Goal: Information Seeking & Learning: Check status

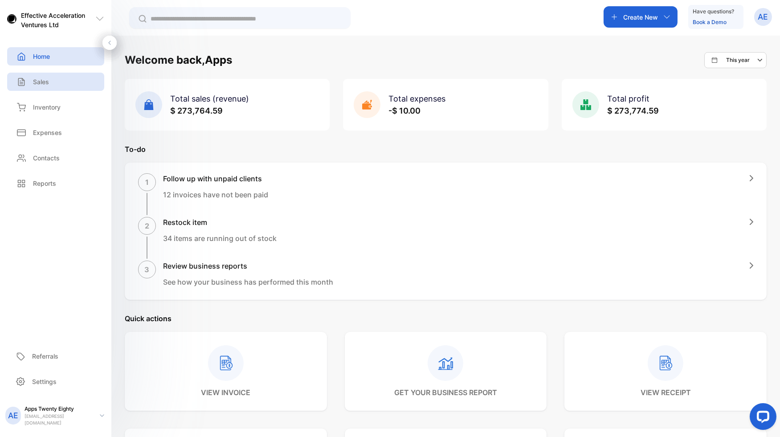
click at [45, 85] on p "Sales" at bounding box center [41, 81] width 16 height 9
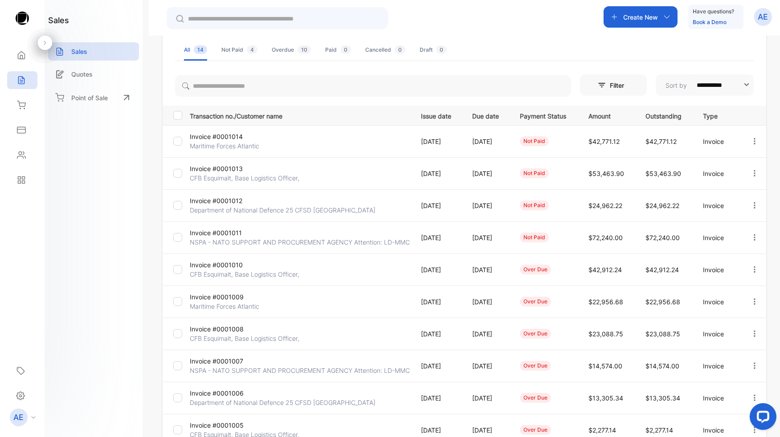
scroll to position [147, 0]
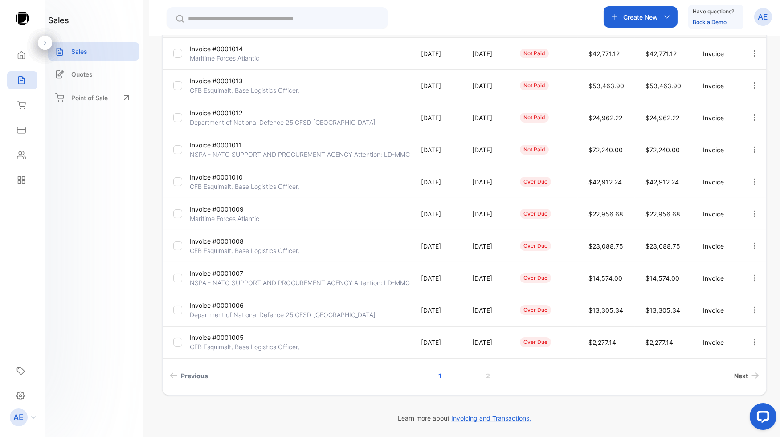
click at [737, 375] on span "Next" at bounding box center [742, 375] width 14 height 9
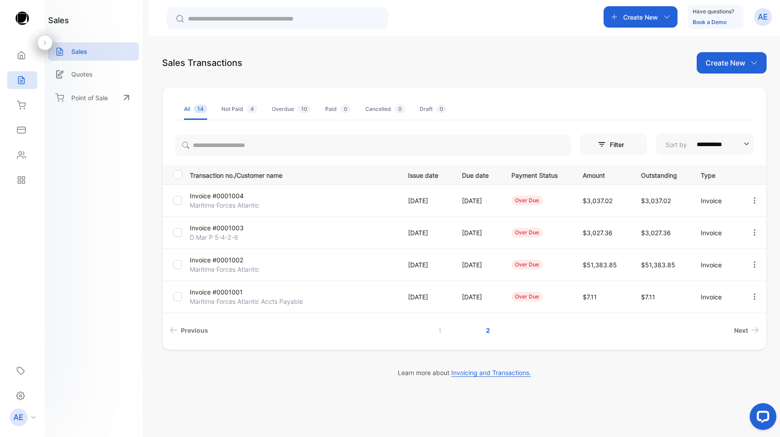
scroll to position [0, 0]
click at [226, 297] on p "Maritime Forces Atlantic Accts Payable" at bounding box center [246, 301] width 113 height 9
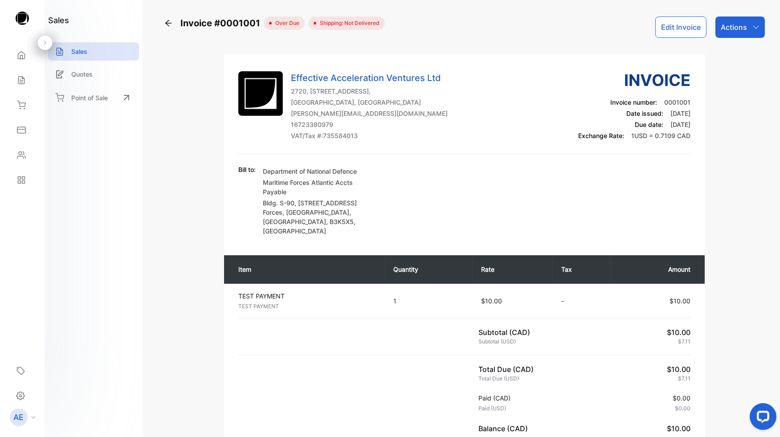
click at [166, 23] on icon at bounding box center [168, 23] width 6 height 6
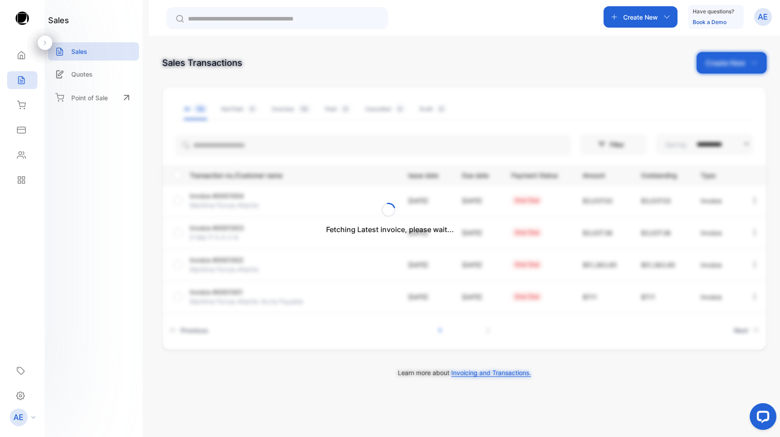
click at [253, 264] on div "Fetching Latest invoice, please wait..." at bounding box center [390, 218] width 780 height 437
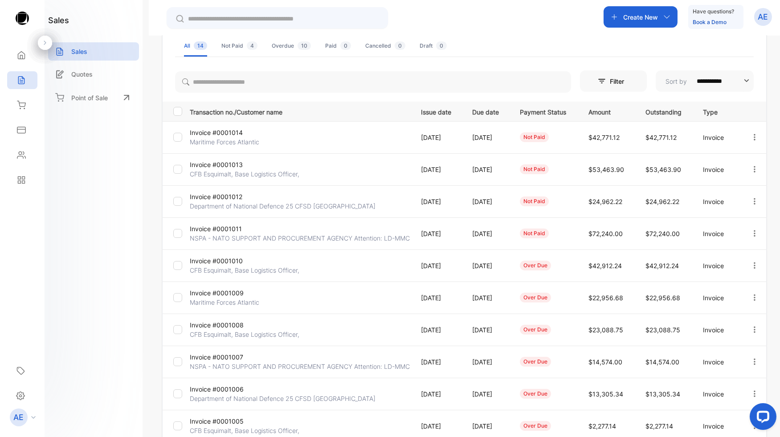
scroll to position [147, 0]
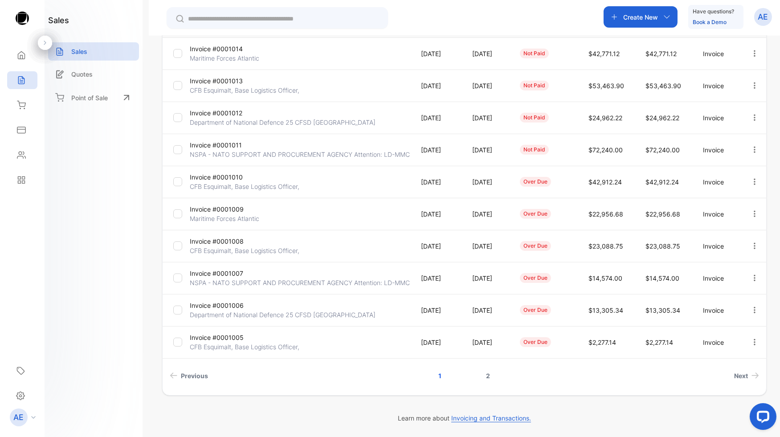
click at [490, 377] on link "2" at bounding box center [488, 376] width 25 height 16
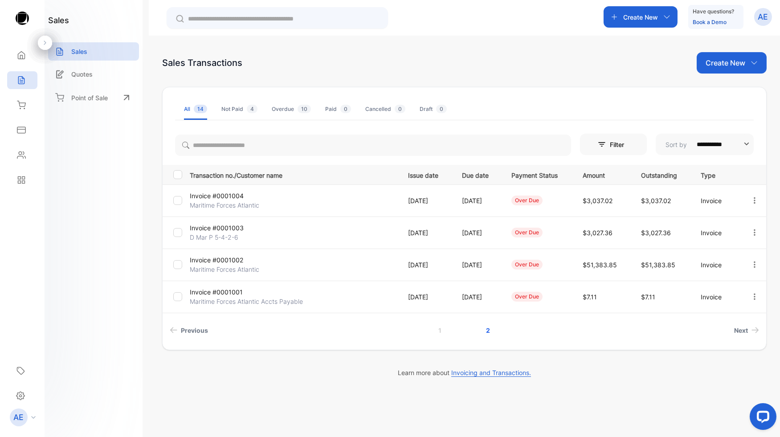
scroll to position [0, 0]
click at [244, 267] on p "Maritime Forces Atlantic" at bounding box center [225, 269] width 70 height 9
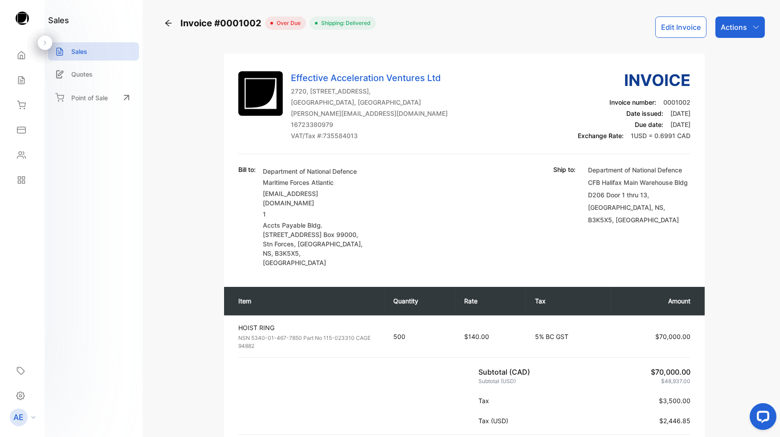
click at [170, 24] on icon at bounding box center [168, 23] width 9 height 9
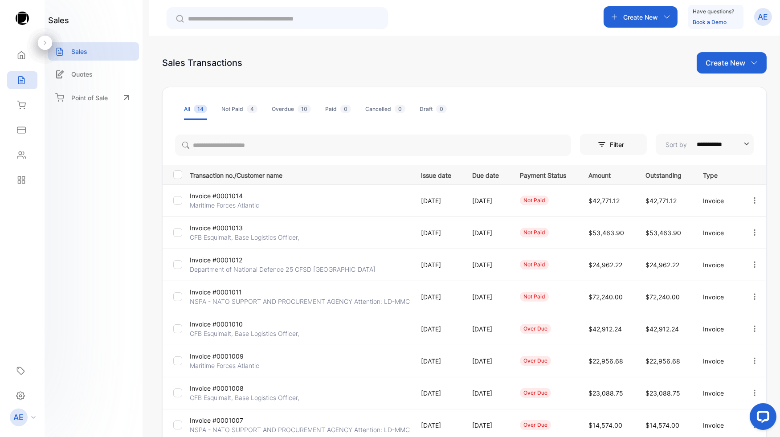
scroll to position [147, 0]
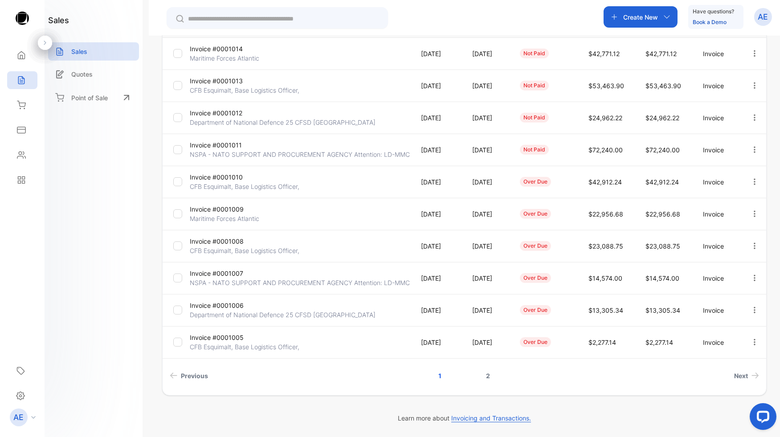
click at [487, 376] on link "2" at bounding box center [488, 376] width 25 height 16
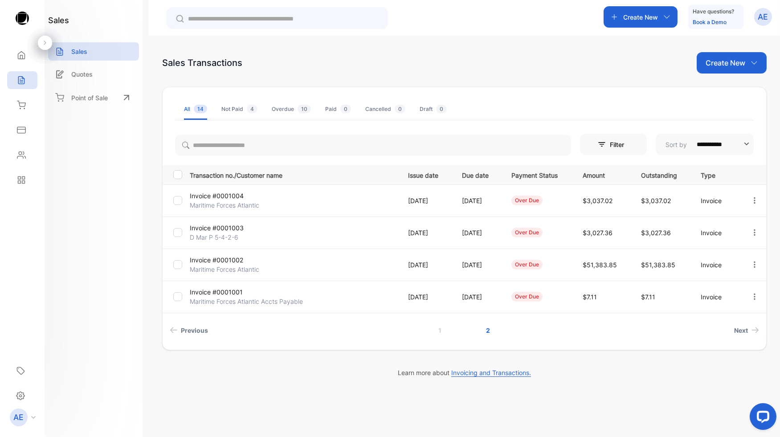
scroll to position [0, 0]
click at [256, 235] on p "D Mar P 5-4-2-6" at bounding box center [224, 237] width 69 height 9
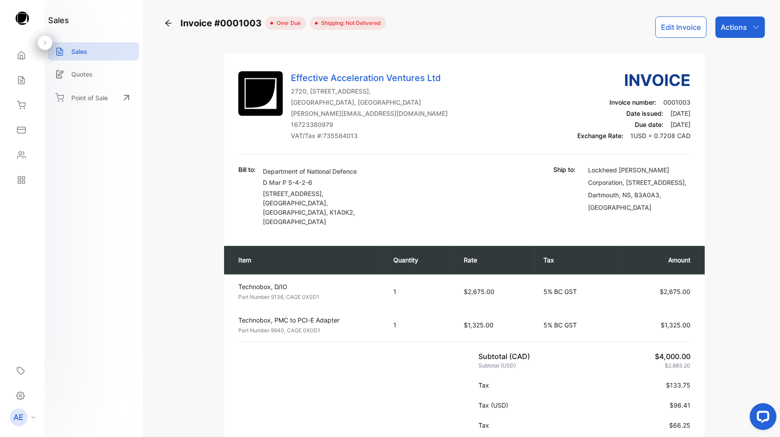
click at [755, 27] on icon "button" at bounding box center [756, 27] width 7 height 7
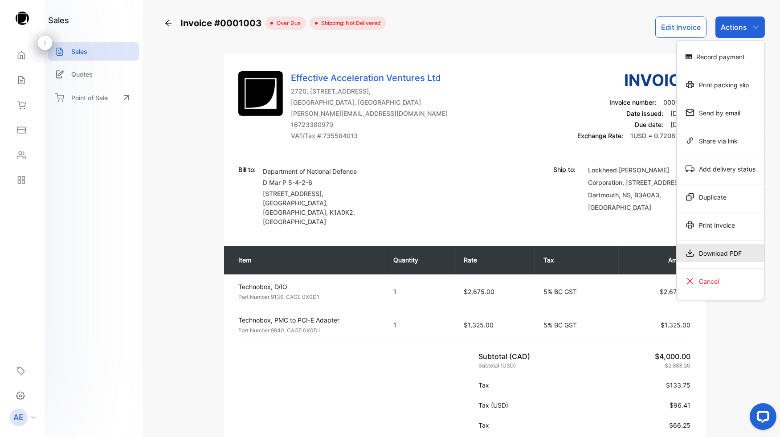
click at [719, 251] on div "Download PDF" at bounding box center [721, 253] width 88 height 18
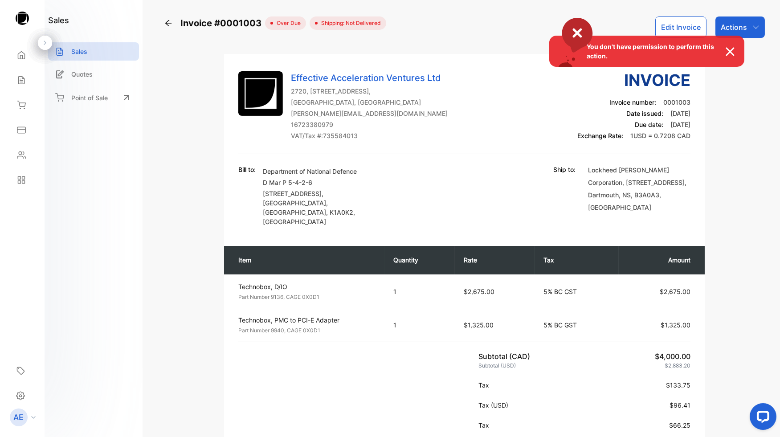
click at [728, 48] on img at bounding box center [735, 51] width 20 height 11
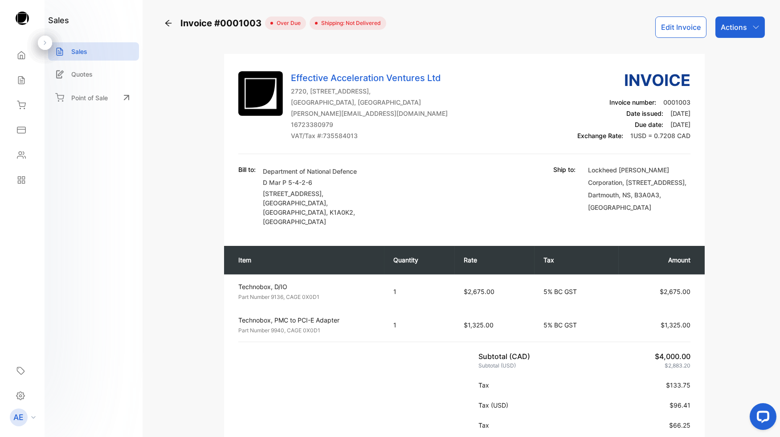
click at [736, 28] on p "Actions" at bounding box center [734, 27] width 26 height 11
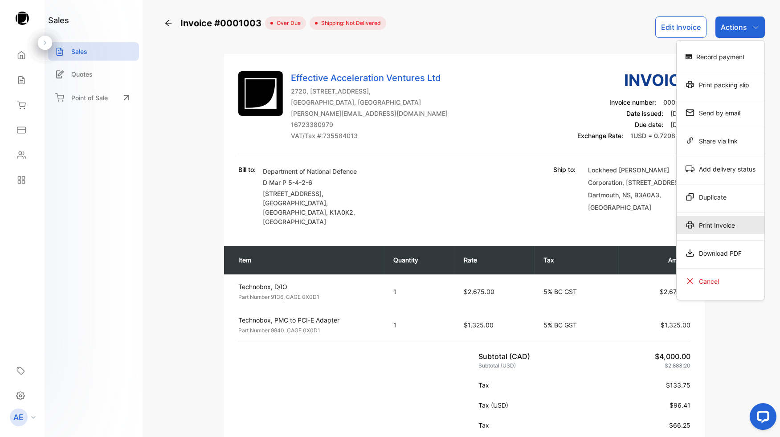
click at [714, 226] on div "Print Invoice" at bounding box center [721, 225] width 88 height 18
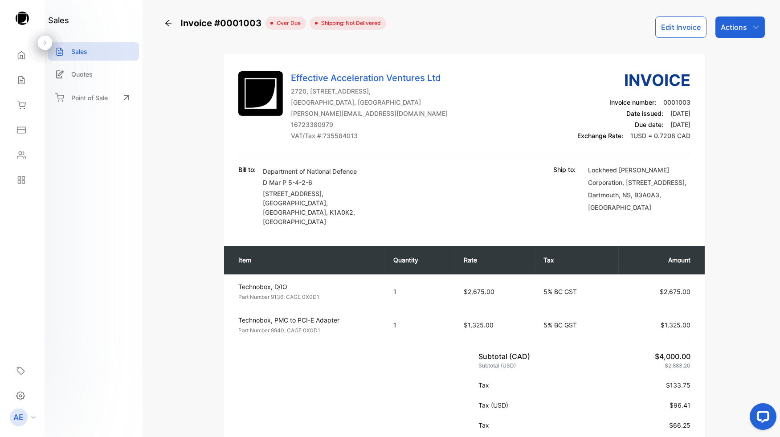
click at [513, 58] on div "Effective Acceleration Ventures Ltd [STREET_ADDRESS] [PERSON_NAME][EMAIL_ADDRES…" at bounding box center [464, 373] width 481 height 639
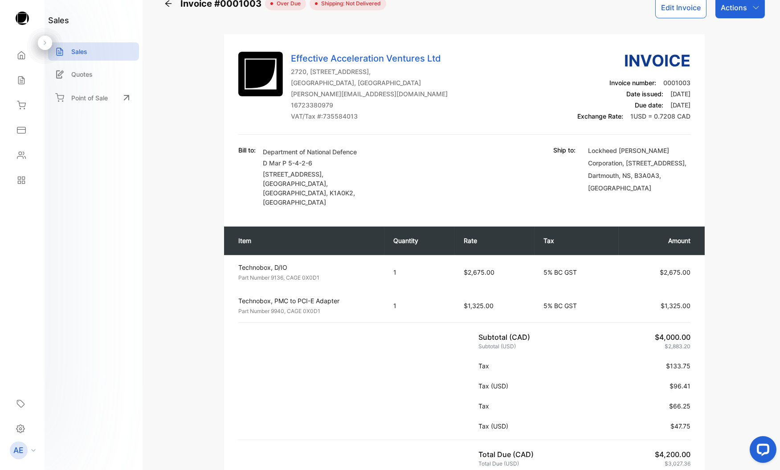
scroll to position [7, 0]
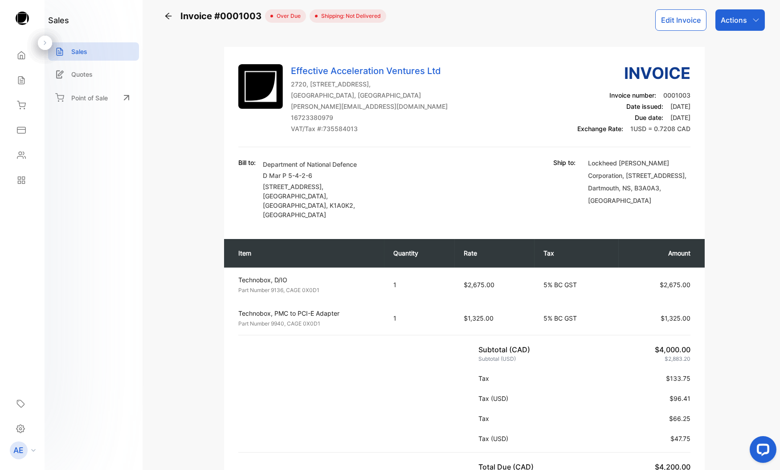
click at [169, 18] on icon at bounding box center [168, 16] width 9 height 9
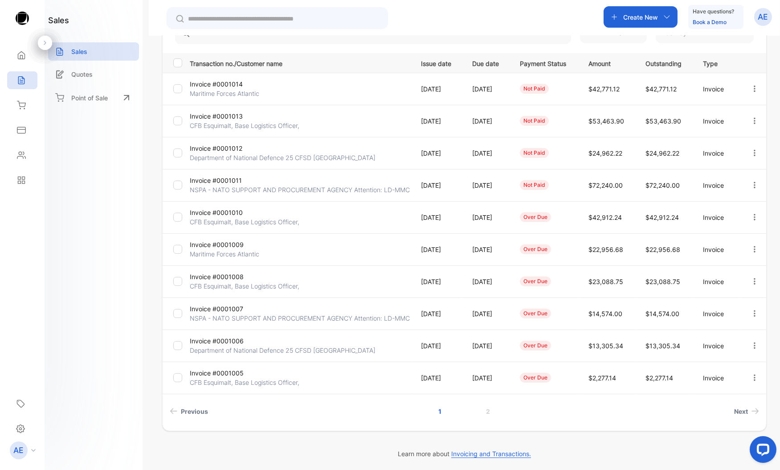
scroll to position [114, 0]
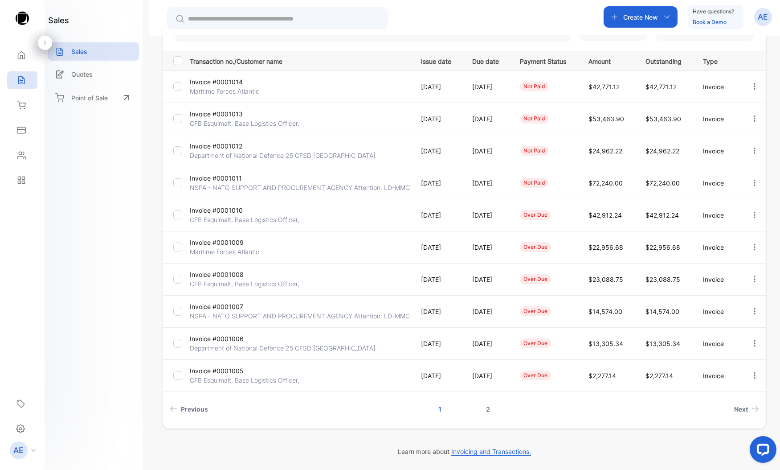
click at [489, 407] on link "2" at bounding box center [488, 409] width 25 height 16
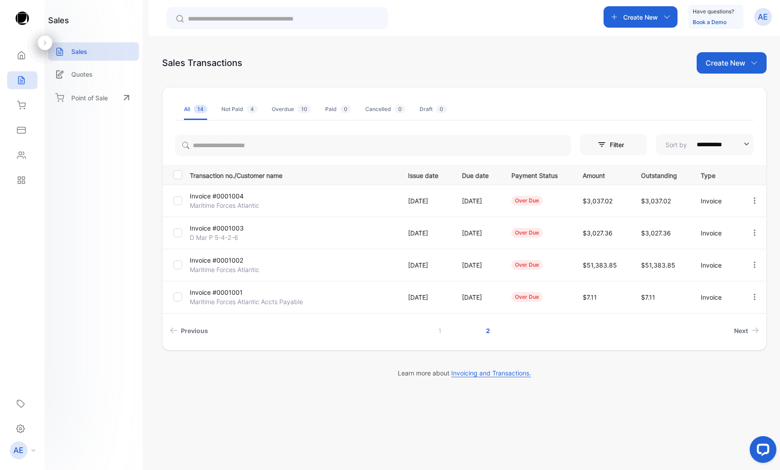
scroll to position [0, 0]
click at [273, 200] on td "Invoice #0001004 Maritime Forces Atlantic" at bounding box center [291, 201] width 211 height 32
click at [248, 202] on p "Maritime Forces Atlantic" at bounding box center [225, 205] width 70 height 9
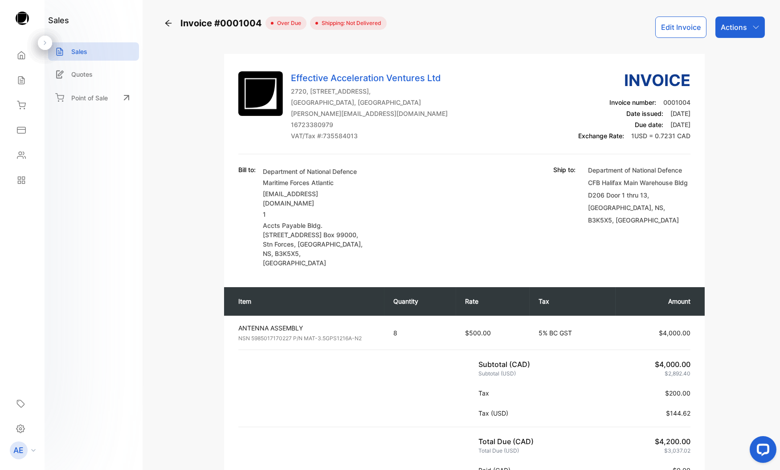
click at [167, 22] on icon at bounding box center [168, 23] width 6 height 6
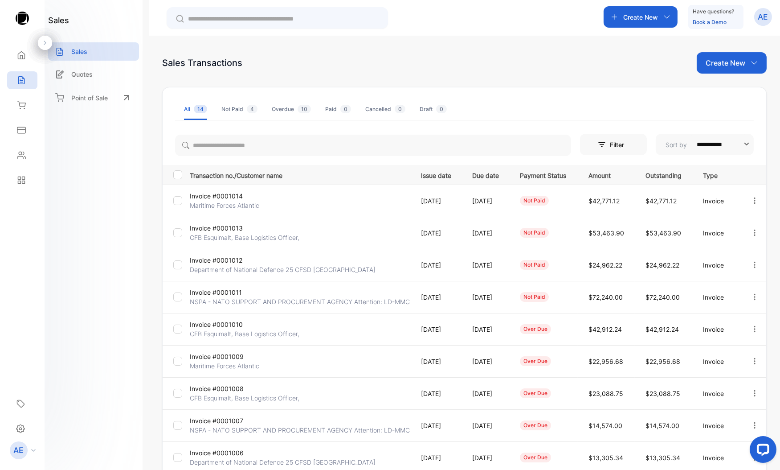
scroll to position [114, 0]
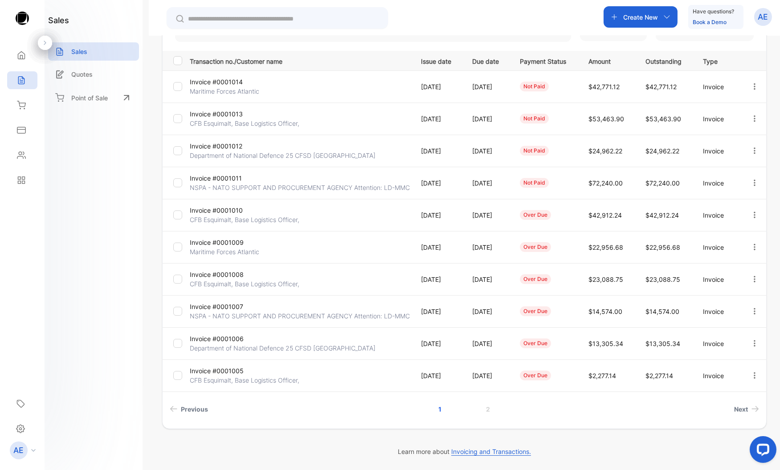
click at [226, 370] on p "Invoice #0001005" at bounding box center [227, 370] width 74 height 9
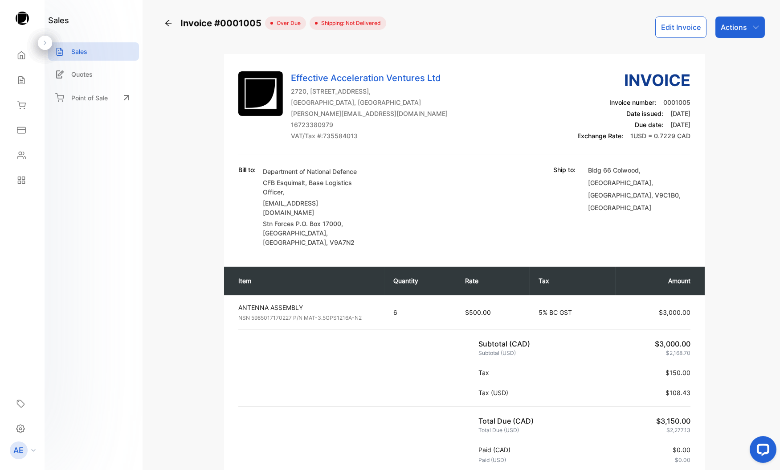
click at [168, 25] on icon at bounding box center [168, 23] width 9 height 9
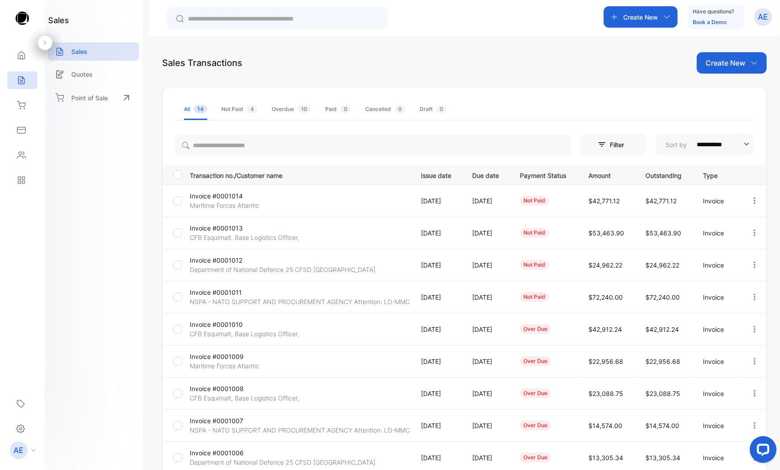
click at [220, 426] on p "NSPA - NATO SUPPORT AND PROCUREMENT AGENCY Attention: LD-MMC" at bounding box center [300, 429] width 220 height 9
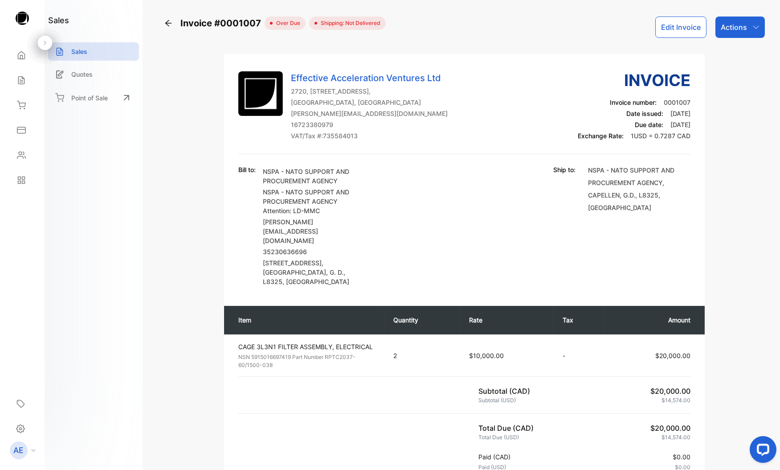
click at [168, 25] on icon at bounding box center [168, 23] width 6 height 6
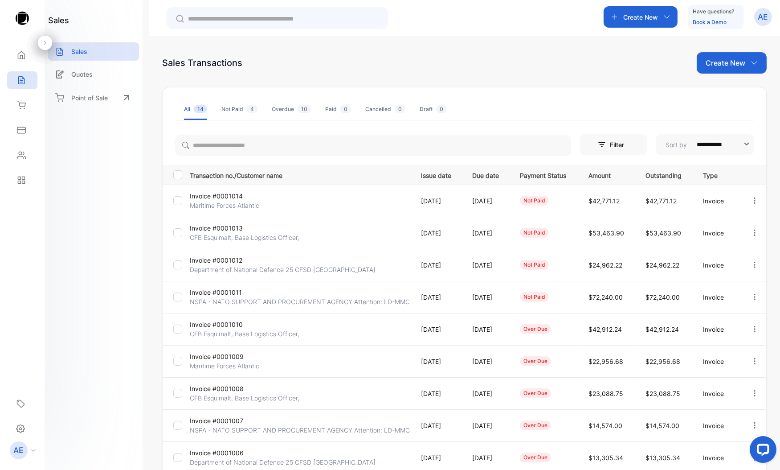
click at [229, 389] on p "Invoice #0001008" at bounding box center [227, 388] width 74 height 9
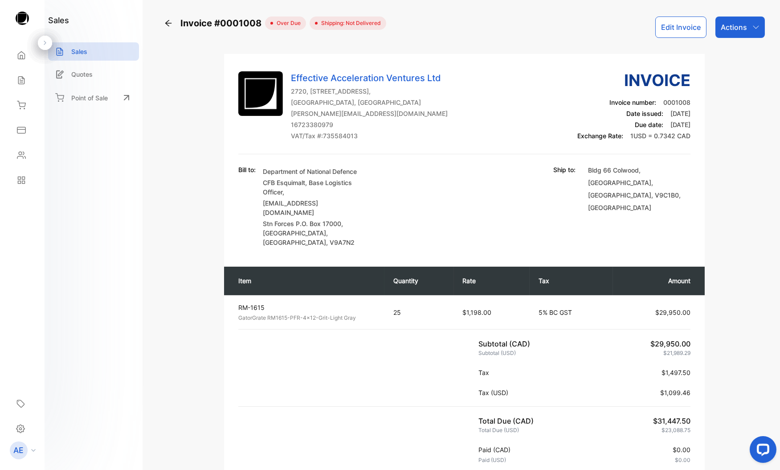
click at [730, 25] on p "Actions" at bounding box center [734, 27] width 26 height 11
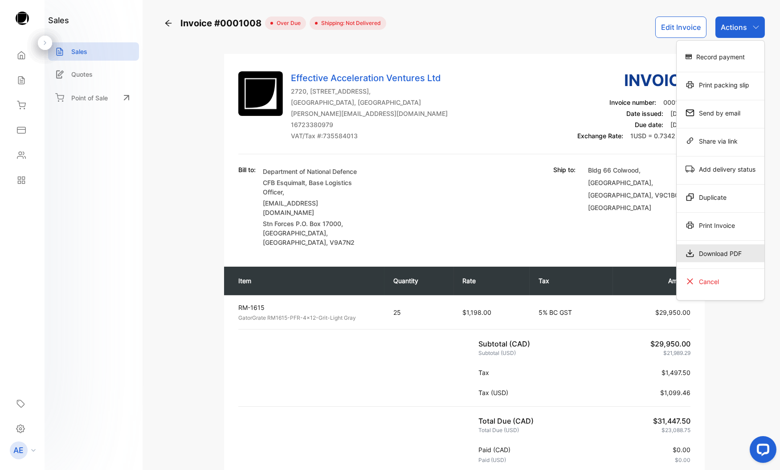
click at [709, 252] on div "Download PDF" at bounding box center [721, 253] width 88 height 18
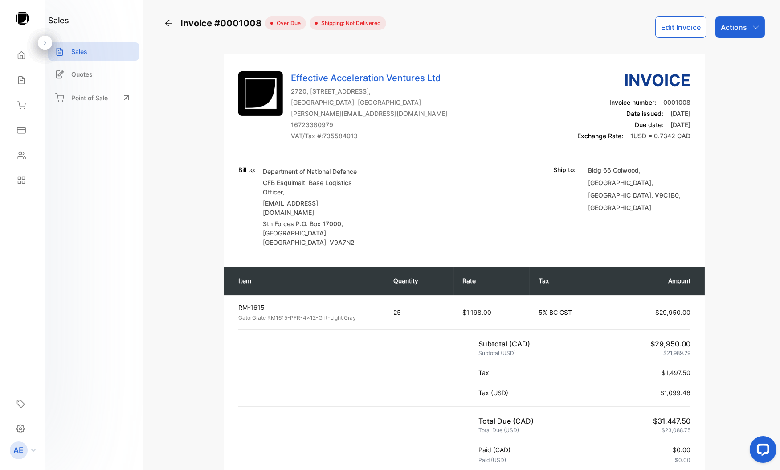
click at [168, 24] on icon at bounding box center [168, 23] width 9 height 9
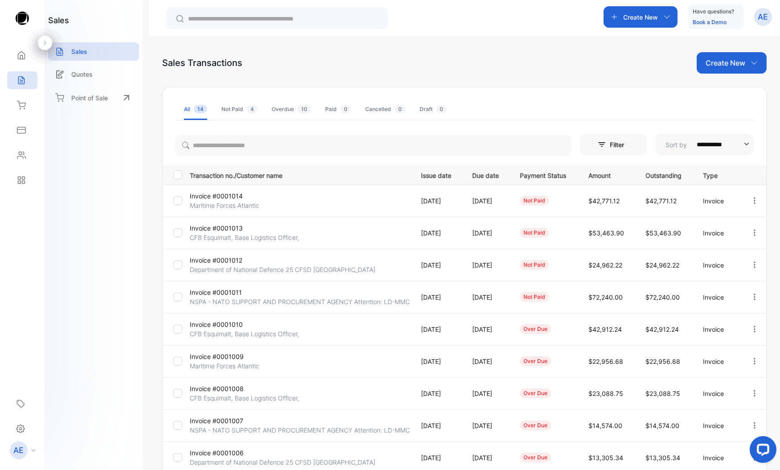
click at [234, 359] on p "Invoice #0001009" at bounding box center [227, 356] width 74 height 9
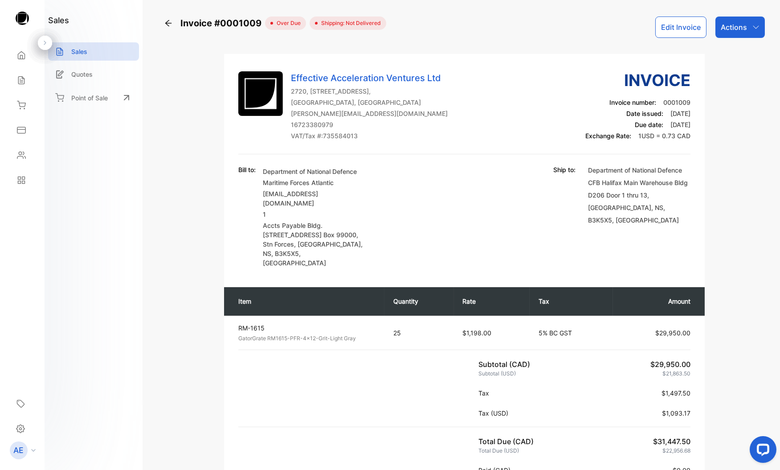
click at [168, 25] on icon at bounding box center [168, 23] width 9 height 9
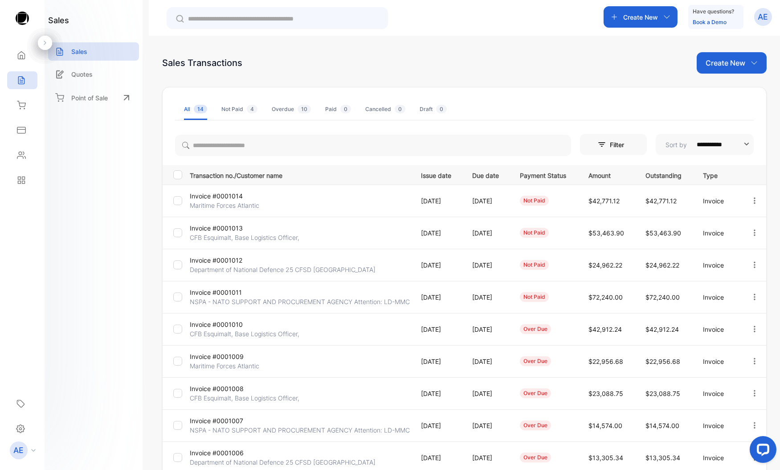
click at [226, 326] on p "Invoice #0001010" at bounding box center [227, 324] width 74 height 9
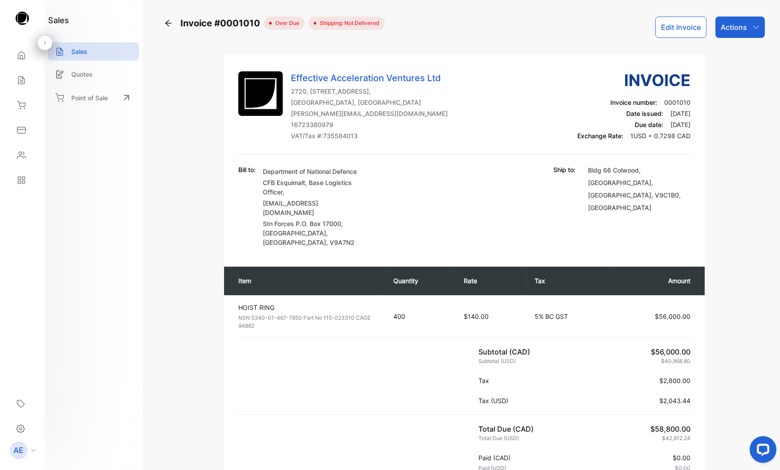
click at [166, 25] on icon at bounding box center [168, 23] width 9 height 9
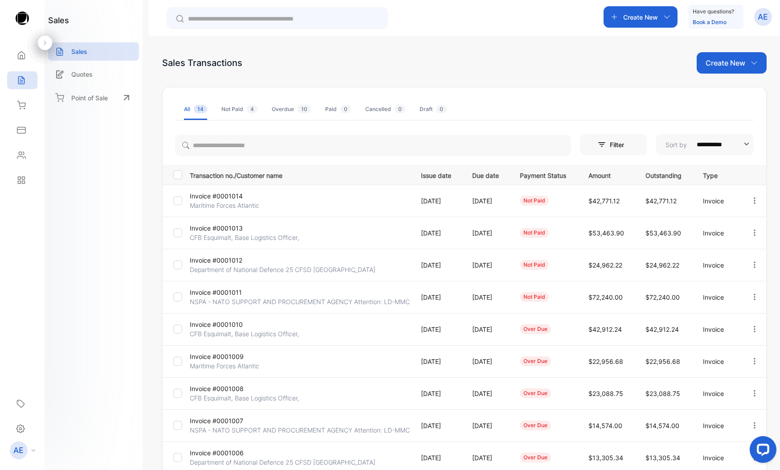
click at [226, 293] on p "Invoice #0001011" at bounding box center [227, 291] width 74 height 9
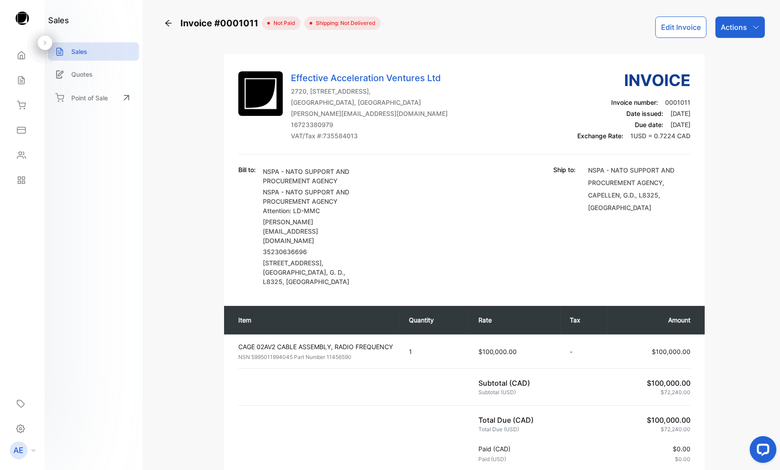
click at [172, 25] on icon at bounding box center [168, 23] width 9 height 9
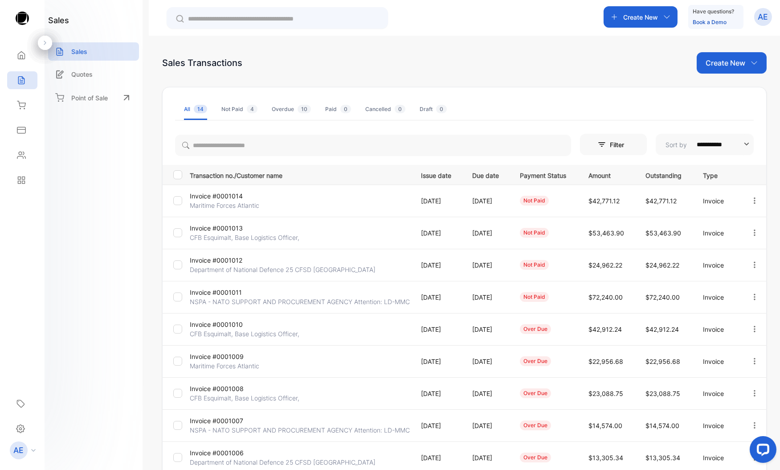
click at [228, 267] on p "Department of National Defence 25 CFSD [GEOGRAPHIC_DATA]" at bounding box center [283, 269] width 186 height 9
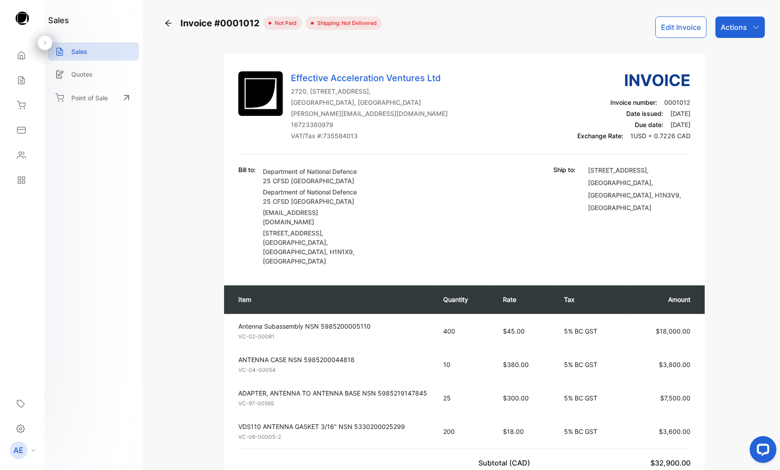
click at [168, 23] on icon at bounding box center [168, 23] width 6 height 6
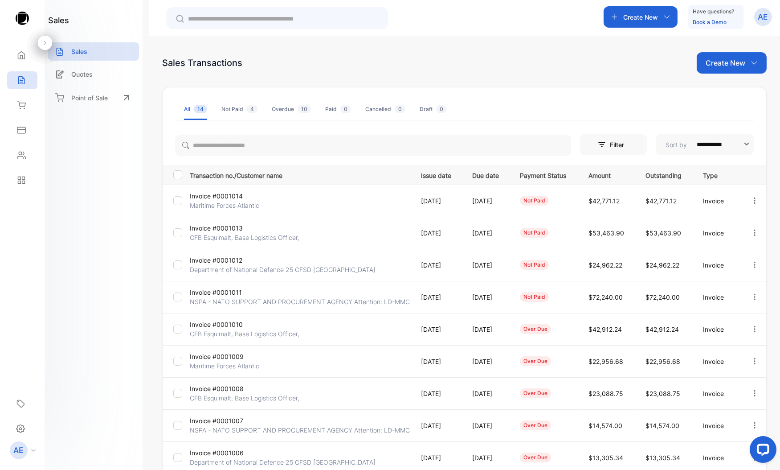
click at [229, 235] on p "CFB Esquimalt, Base Logistics Officer," at bounding box center [245, 237] width 110 height 9
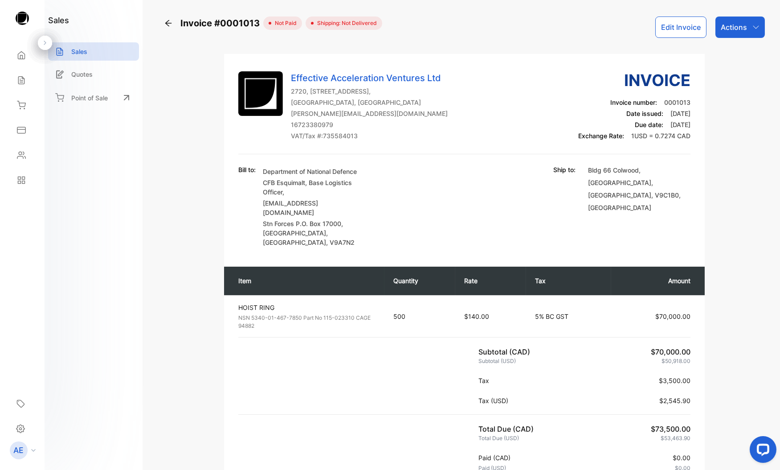
click at [167, 24] on icon at bounding box center [168, 23] width 9 height 9
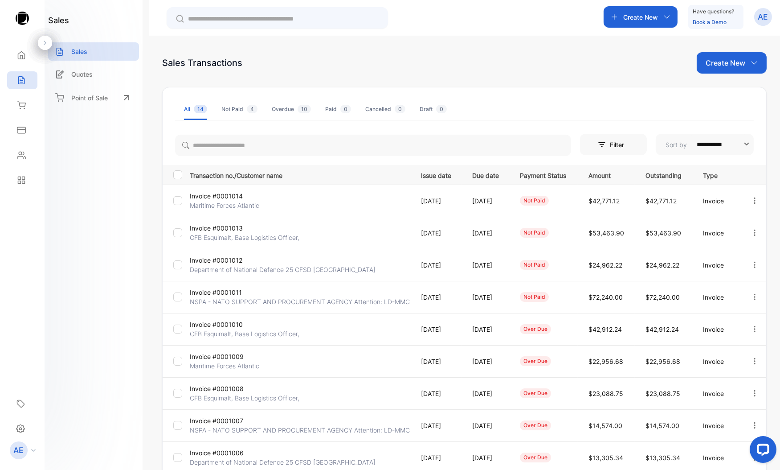
click at [229, 196] on p "Invoice #0001014" at bounding box center [227, 195] width 74 height 9
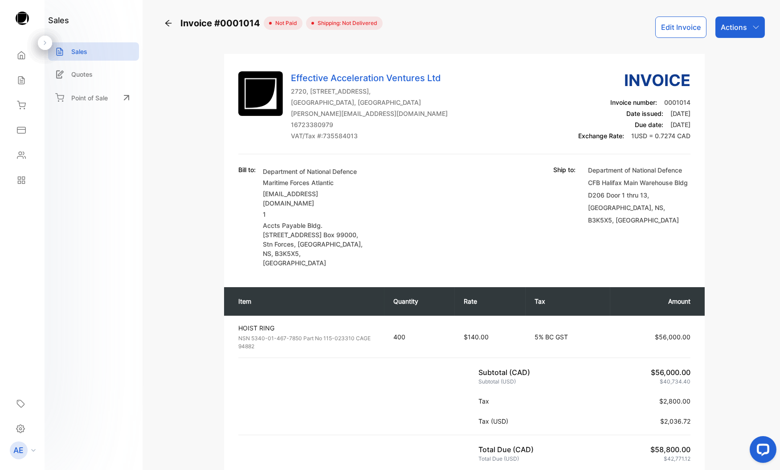
click at [168, 24] on icon at bounding box center [168, 23] width 9 height 9
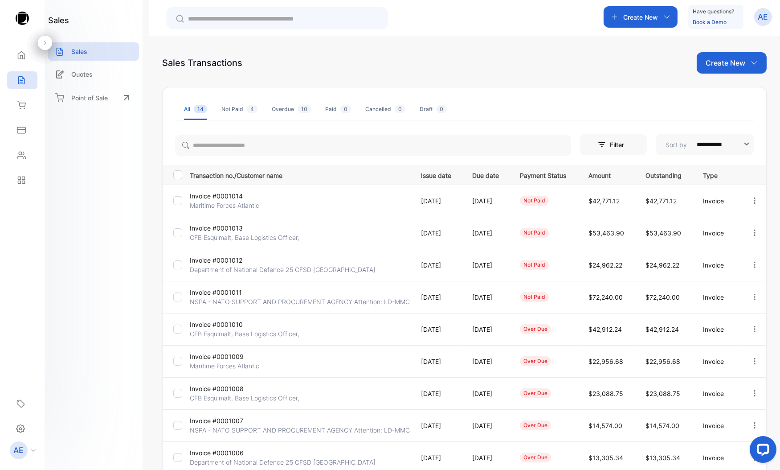
scroll to position [114, 0]
